Goal: Task Accomplishment & Management: Manage account settings

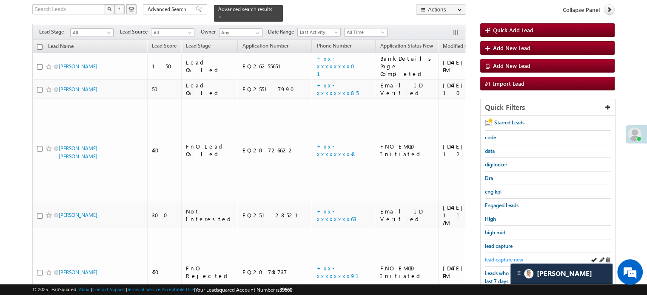
click at [505, 261] on span "lead capture new" at bounding box center [504, 260] width 38 height 6
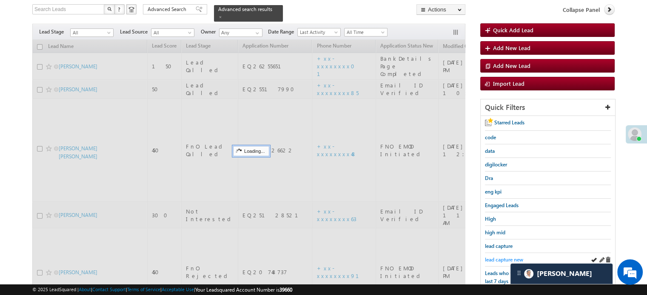
click at [504, 257] on span "lead capture new" at bounding box center [504, 260] width 38 height 6
click at [507, 257] on span "lead capture new" at bounding box center [504, 260] width 38 height 6
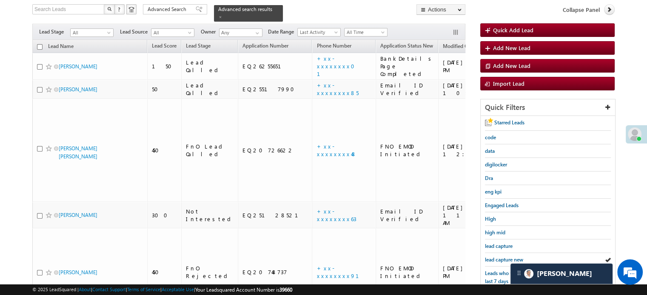
drag, startPoint x: 507, startPoint y: 257, endPoint x: 476, endPoint y: 238, distance: 35.9
click at [508, 257] on span "lead capture new" at bounding box center [504, 260] width 38 height 6
click at [499, 256] on link "lead capture new" at bounding box center [504, 260] width 38 height 8
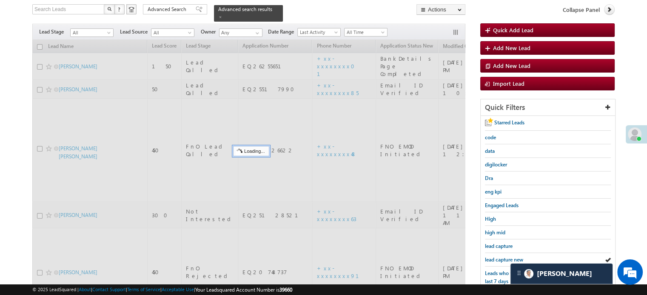
click at [499, 256] on link "lead capture new" at bounding box center [504, 260] width 38 height 8
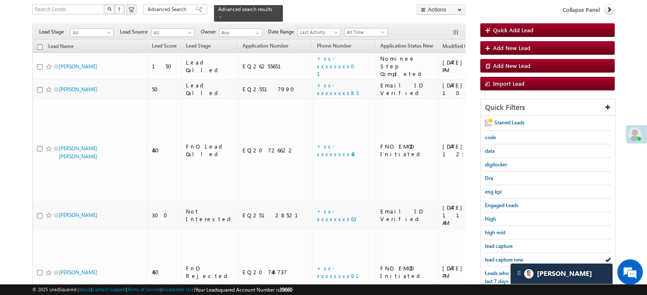
click at [499, 256] on link "lead capture new" at bounding box center [504, 260] width 38 height 8
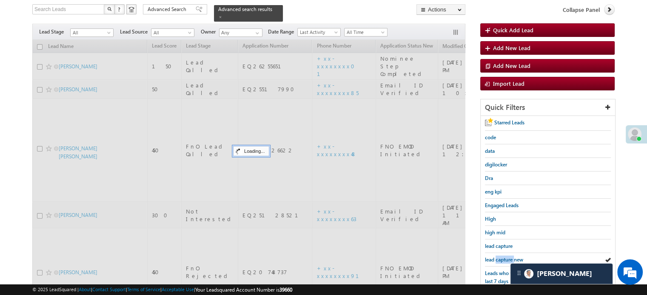
click at [499, 256] on link "lead capture new" at bounding box center [504, 260] width 38 height 8
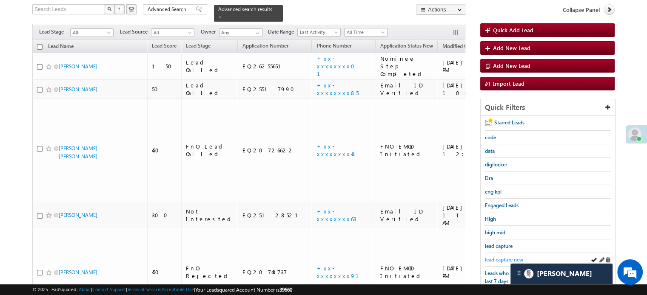
click at [498, 257] on span "lead capture new" at bounding box center [504, 260] width 38 height 6
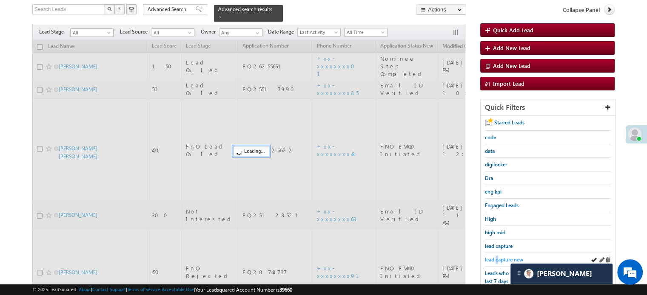
click at [497, 257] on span "lead capture new" at bounding box center [504, 260] width 38 height 6
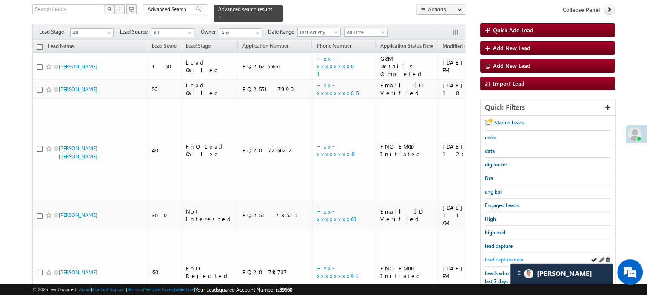
click at [491, 260] on span "lead capture new" at bounding box center [504, 260] width 38 height 6
click at [505, 257] on span "lead capture new" at bounding box center [504, 260] width 38 height 6
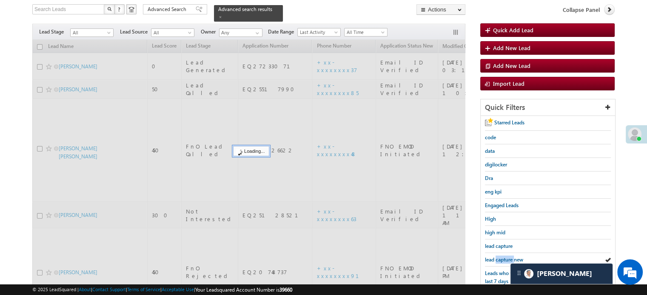
click at [505, 257] on span "lead capture new" at bounding box center [504, 260] width 38 height 6
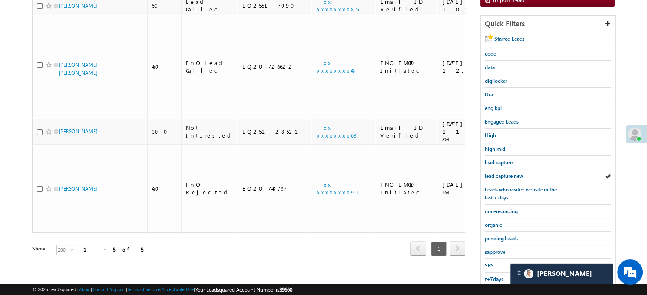
scroll to position [140, 0]
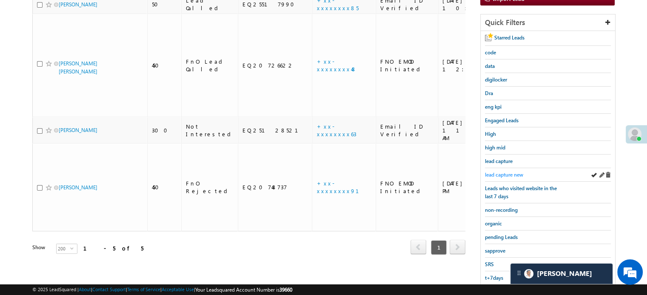
click at [507, 172] on span "lead capture new" at bounding box center [504, 175] width 38 height 6
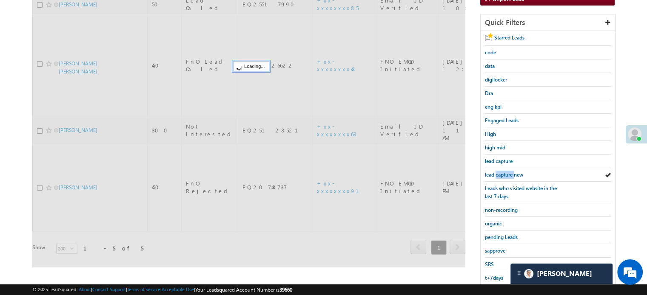
click at [507, 172] on span "lead capture new" at bounding box center [504, 175] width 38 height 6
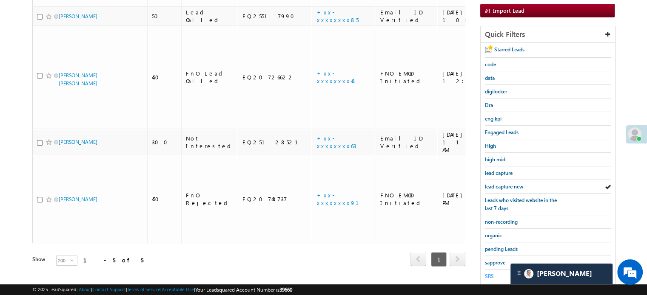
scroll to position [182, 0]
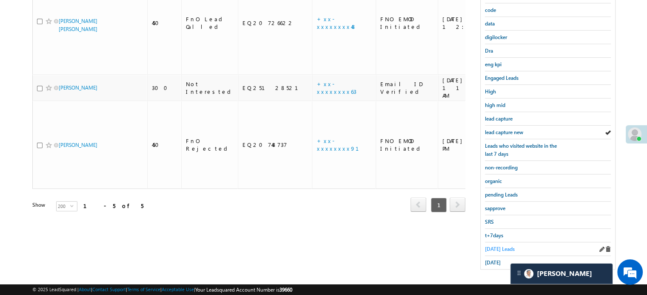
click at [486, 246] on span "Today's Leads" at bounding box center [500, 249] width 30 height 6
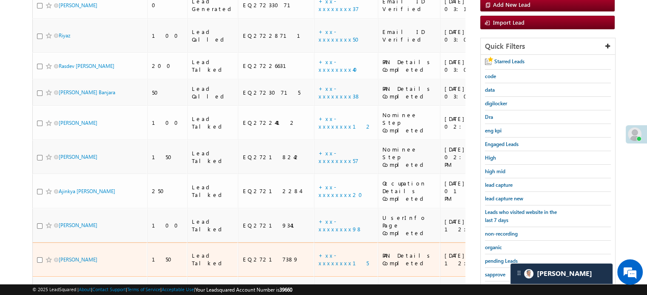
scroll to position [97, 0]
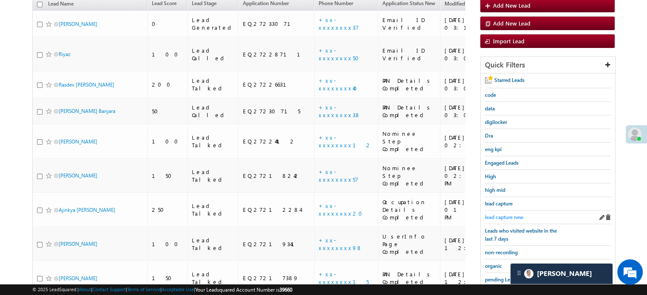
click at [498, 215] on span "lead capture new" at bounding box center [504, 217] width 38 height 6
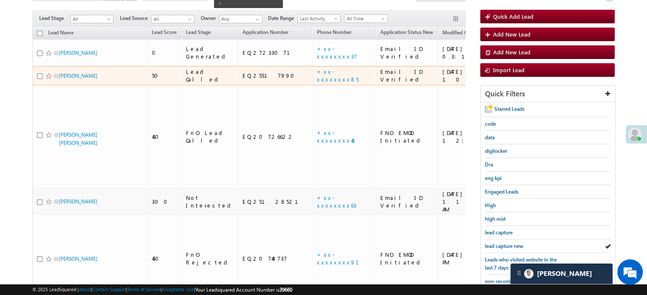
scroll to position [140, 0]
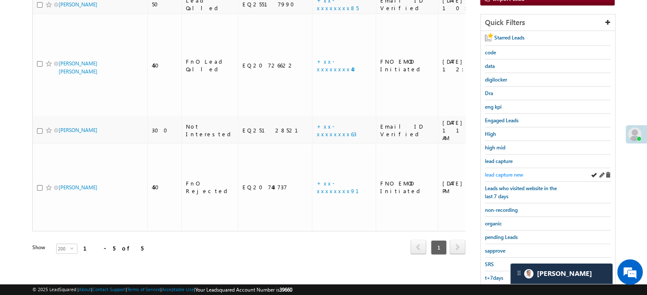
click at [510, 172] on span "lead capture new" at bounding box center [504, 175] width 38 height 6
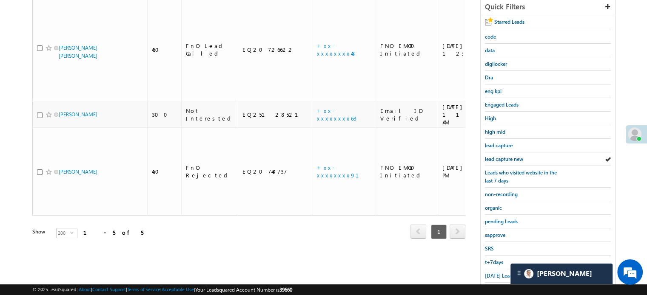
scroll to position [182, 0]
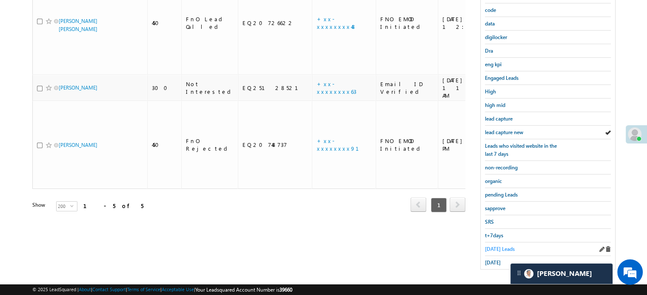
click at [490, 246] on span "Today's Leads" at bounding box center [500, 249] width 30 height 6
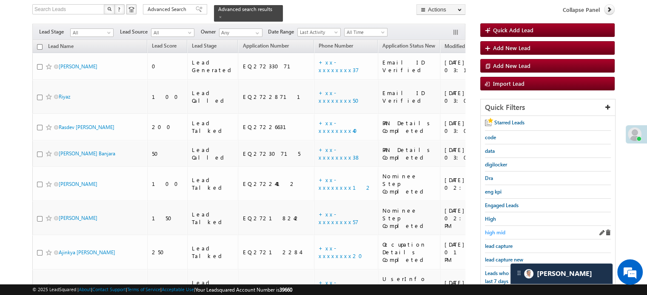
scroll to position [97, 0]
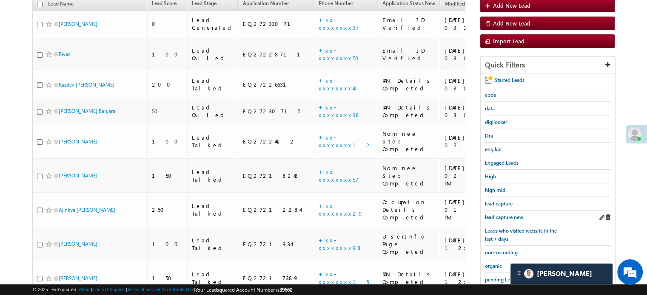
click at [495, 219] on div "lead capture new" at bounding box center [548, 218] width 126 height 14
click at [496, 215] on span "lead capture new" at bounding box center [504, 217] width 38 height 6
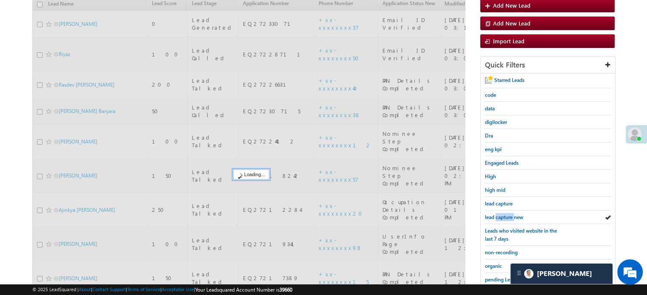
click at [496, 215] on span "lead capture new" at bounding box center [504, 217] width 38 height 6
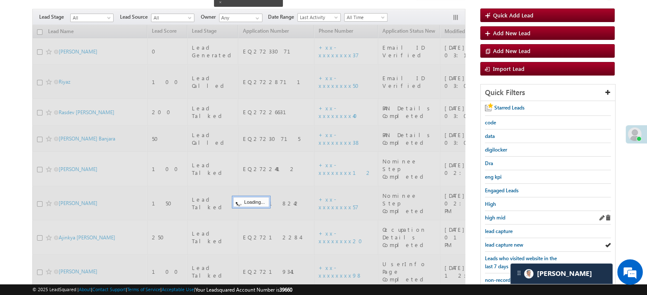
scroll to position [55, 0]
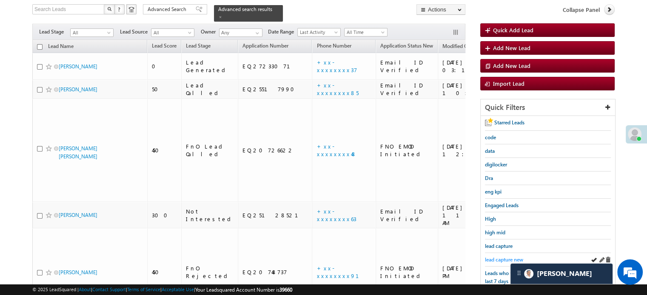
click at [503, 258] on span "lead capture new" at bounding box center [504, 260] width 38 height 6
click at [500, 257] on span "lead capture new" at bounding box center [504, 260] width 38 height 6
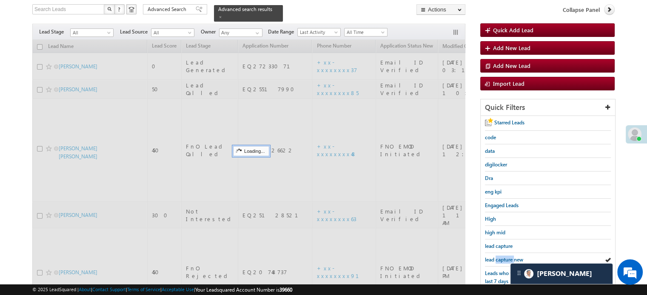
click at [500, 257] on span "lead capture new" at bounding box center [504, 260] width 38 height 6
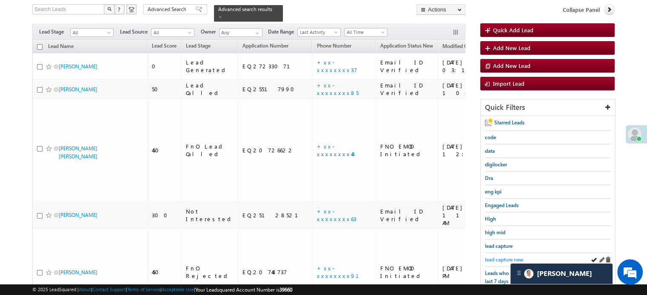
click at [490, 258] on span "lead capture new" at bounding box center [504, 260] width 38 height 6
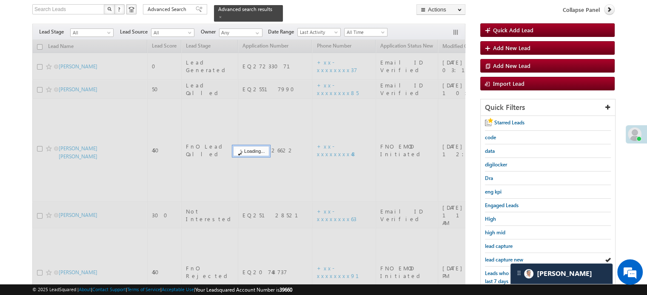
click at [490, 258] on span "lead capture new" at bounding box center [504, 260] width 38 height 6
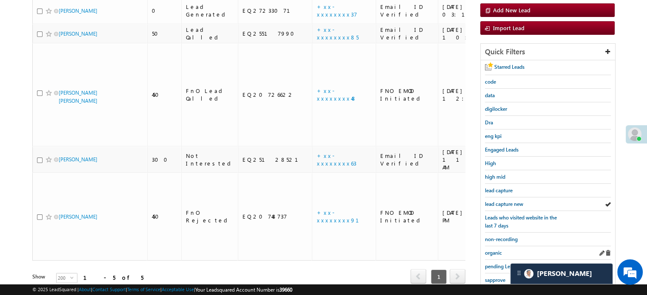
scroll to position [97, 0]
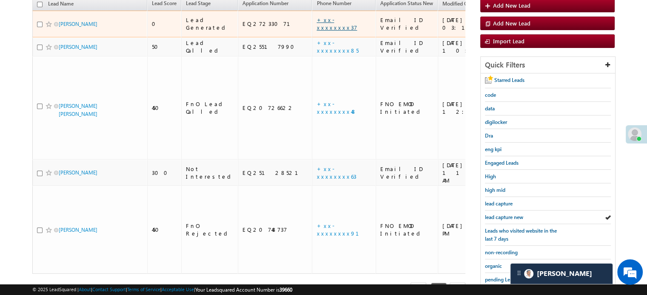
click at [316, 16] on link "+xx-xxxxxxxx37" at bounding box center [336, 23] width 40 height 15
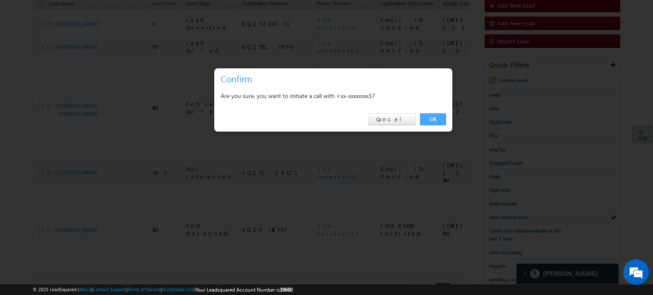
click at [429, 116] on link "OK" at bounding box center [433, 119] width 26 height 12
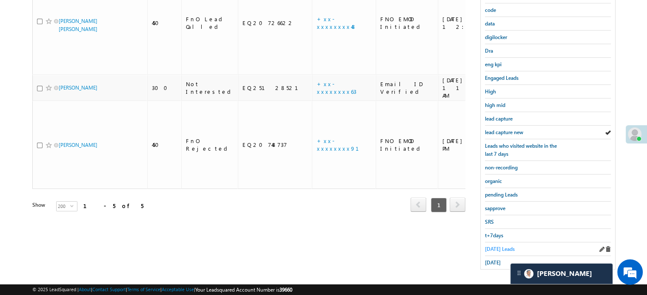
click at [491, 246] on span "Today's Leads" at bounding box center [500, 249] width 30 height 6
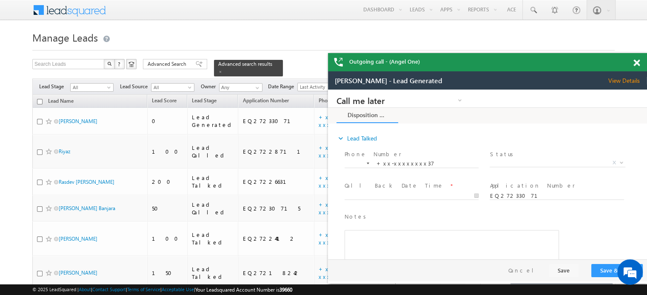
scroll to position [0, 0]
click at [637, 60] on span at bounding box center [636, 63] width 6 height 7
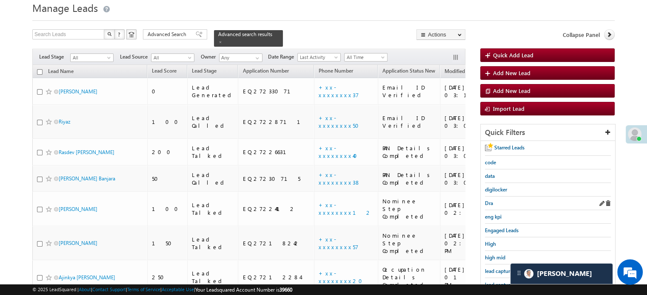
scroll to position [43, 0]
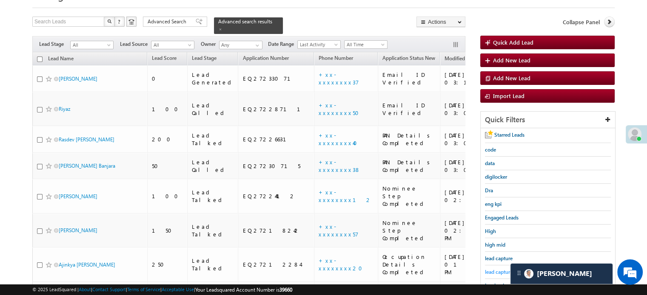
click at [502, 272] on span "lead capture new" at bounding box center [504, 272] width 38 height 6
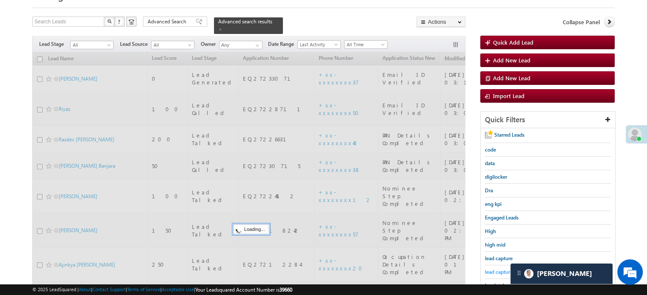
click at [502, 272] on span "lead capture new" at bounding box center [504, 272] width 38 height 6
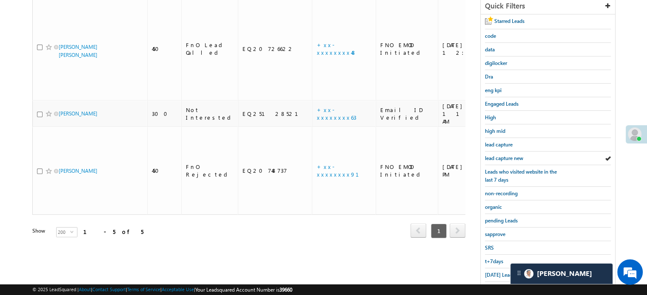
scroll to position [182, 0]
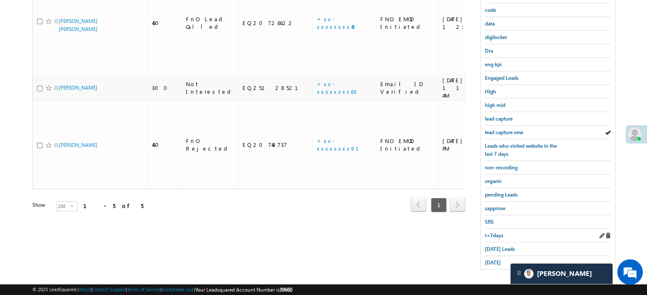
click at [504, 238] on div "Starred Leads code data digilocker Dra eng kpi Engaged Leads High high mid lead…" at bounding box center [547, 129] width 134 height 281
click at [505, 246] on span "Today's Leads" at bounding box center [500, 249] width 30 height 6
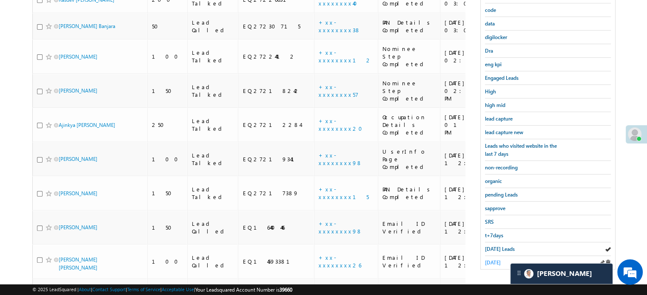
click at [499, 260] on span "yesterday" at bounding box center [493, 263] width 16 height 6
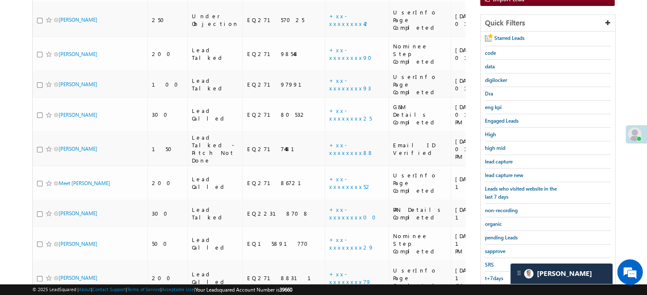
scroll to position [39, 0]
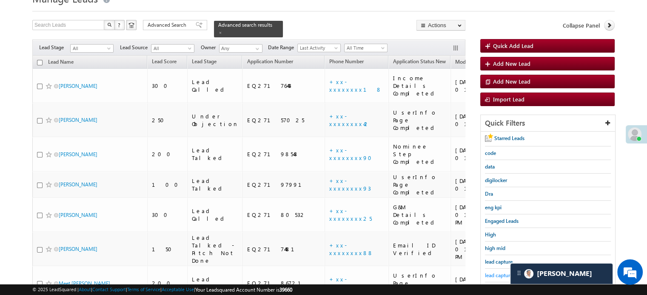
click at [485, 276] on span "lead capture new" at bounding box center [504, 275] width 38 height 6
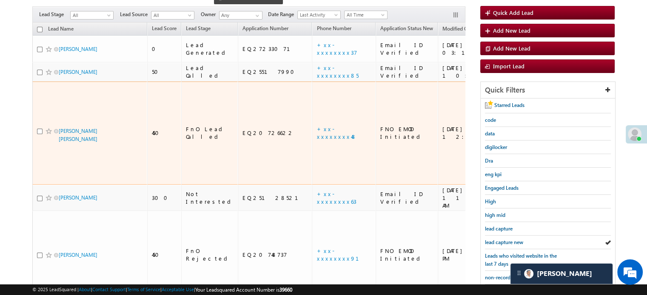
scroll to position [82, 0]
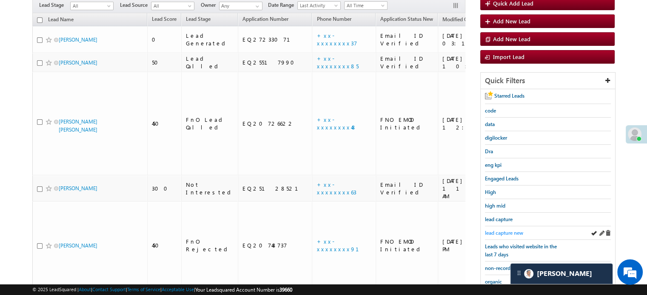
click at [507, 230] on span "lead capture new" at bounding box center [504, 233] width 38 height 6
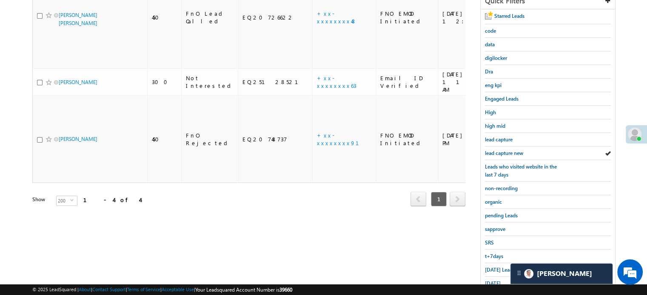
scroll to position [167, 0]
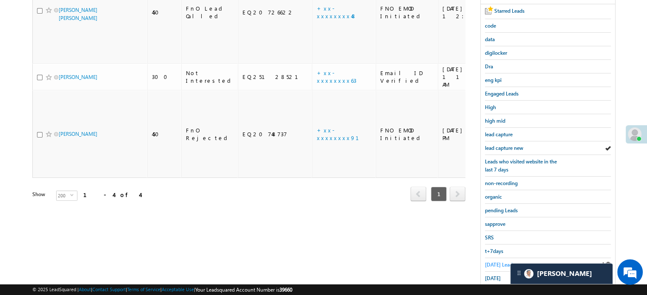
click at [496, 262] on span "Today's Leads" at bounding box center [500, 265] width 30 height 6
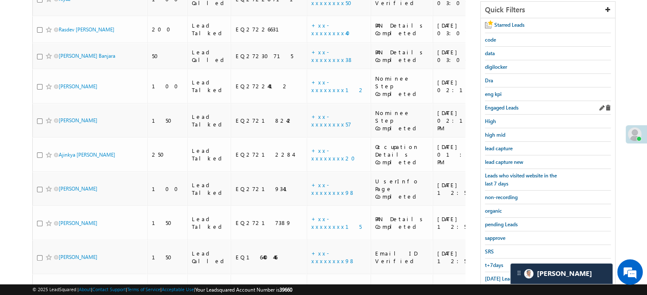
scroll to position [170, 0]
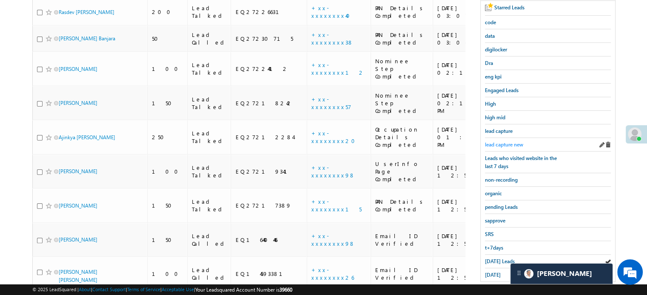
click at [501, 142] on span "lead capture new" at bounding box center [504, 145] width 38 height 6
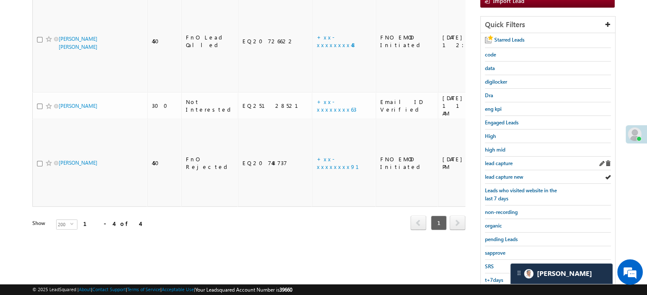
scroll to position [85, 0]
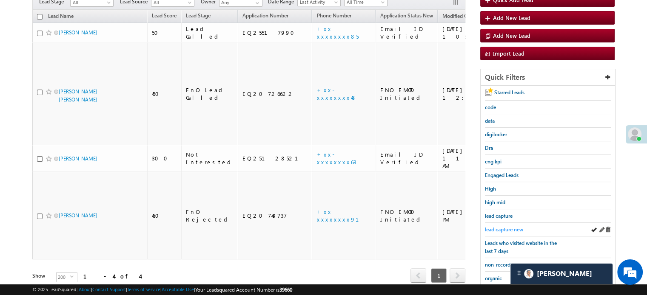
click at [499, 229] on span "lead capture new" at bounding box center [504, 230] width 38 height 6
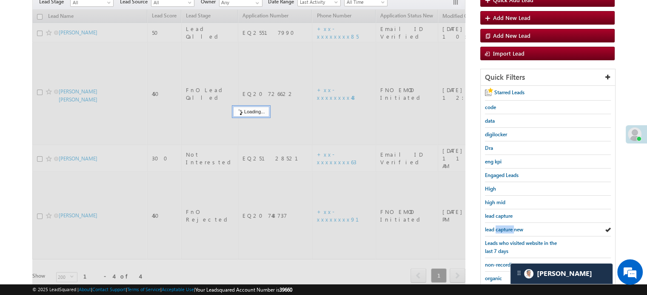
click at [499, 229] on span "lead capture new" at bounding box center [504, 230] width 38 height 6
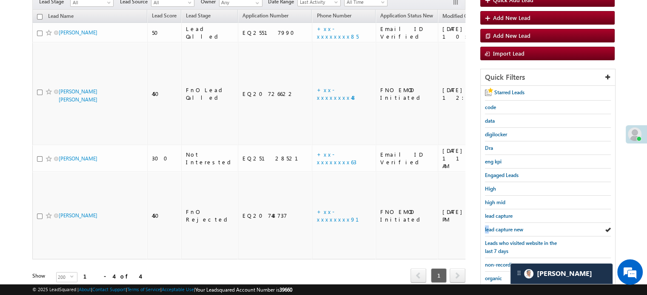
drag, startPoint x: 486, startPoint y: 223, endPoint x: 452, endPoint y: 204, distance: 38.8
click at [465, 214] on div "Search Leads X ? 4 results found Advanced Search Advanced Search Advanced searc…" at bounding box center [323, 175] width 582 height 402
click at [520, 230] on span "lead capture new" at bounding box center [504, 230] width 38 height 6
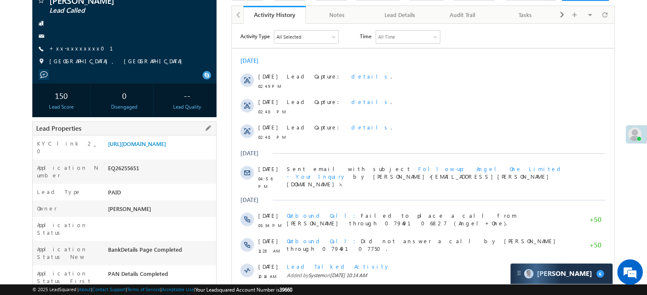
scroll to position [85, 0]
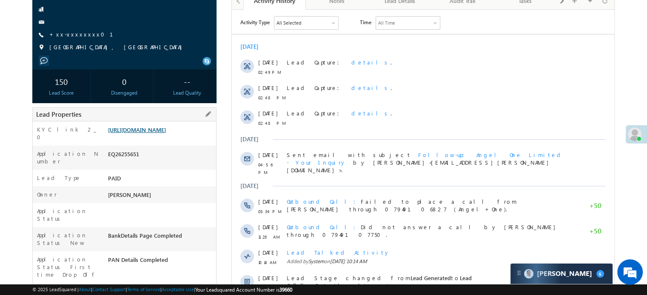
click at [166, 133] on link "[URL][DOMAIN_NAME]" at bounding box center [137, 129] width 58 height 7
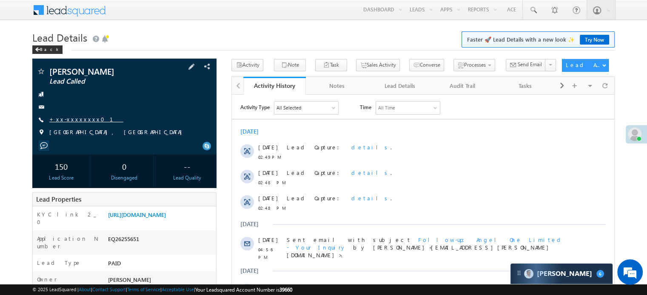
click at [67, 119] on link "+xx-xxxxxxxx01" at bounding box center [86, 119] width 74 height 7
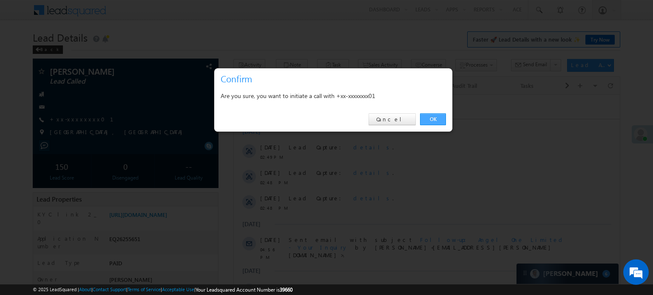
click at [425, 114] on link "OK" at bounding box center [433, 119] width 26 height 12
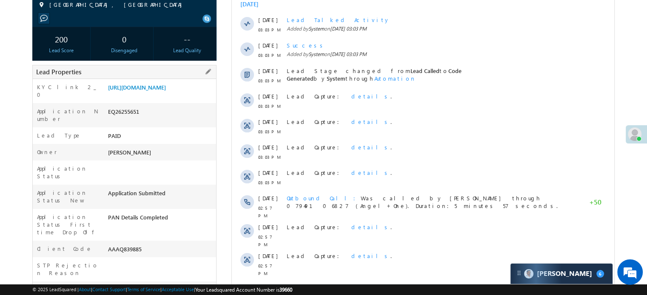
scroll to position [3908, 0]
click at [166, 85] on link "[URL][DOMAIN_NAME]" at bounding box center [137, 87] width 58 height 7
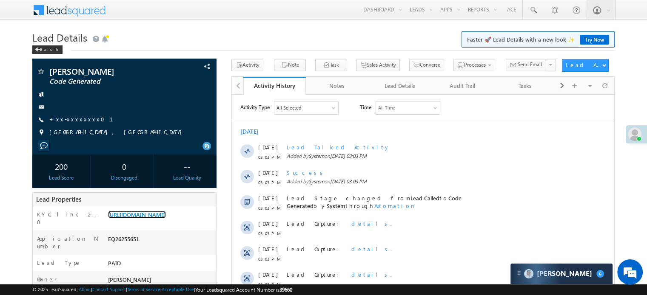
scroll to position [0, 0]
